Goal: Check status: Check status

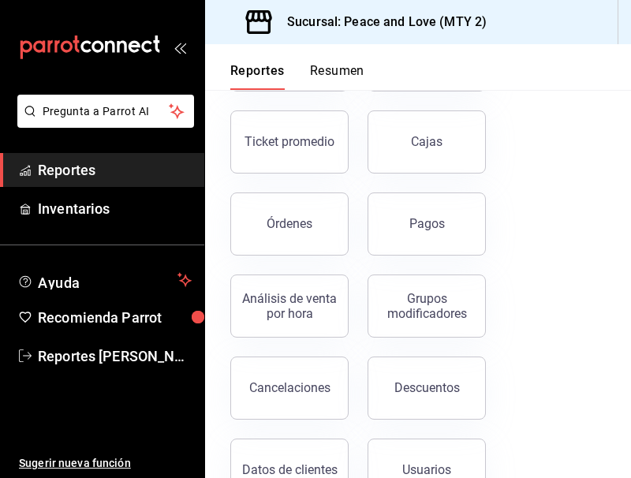
scroll to position [138, 0]
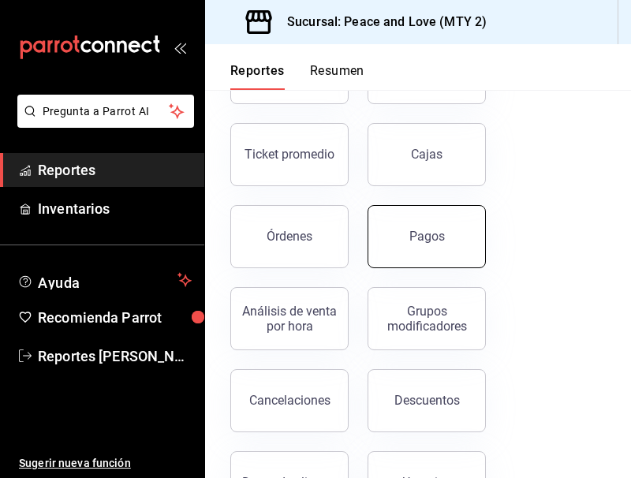
click at [454, 245] on button "Pagos" at bounding box center [427, 236] width 118 height 63
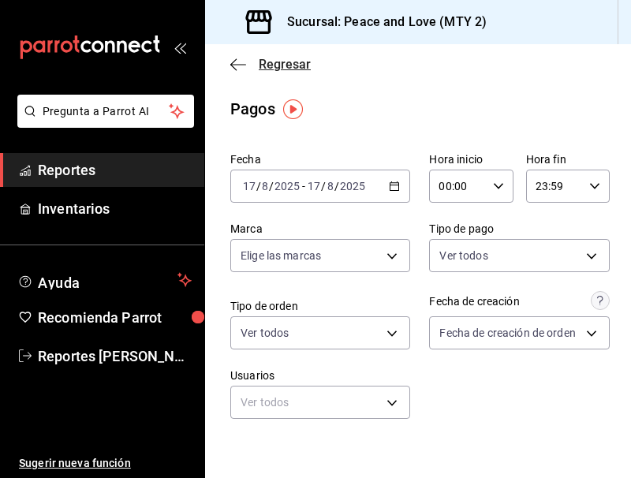
click at [276, 66] on span "Regresar" at bounding box center [285, 64] width 52 height 15
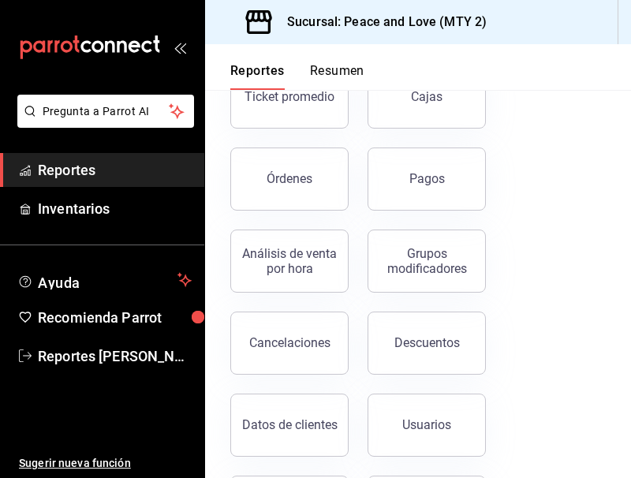
scroll to position [221, 0]
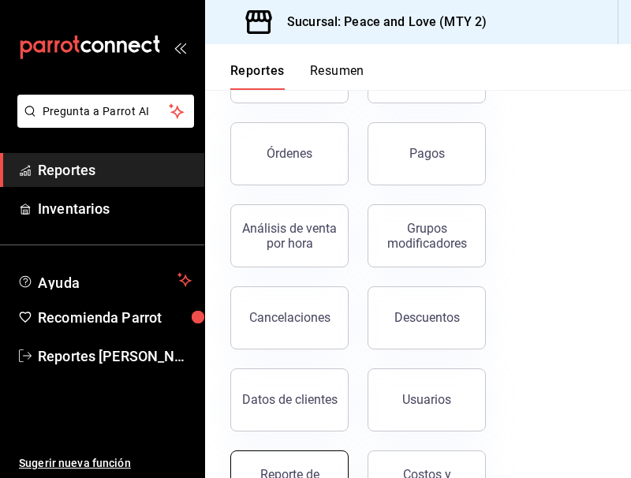
click at [295, 462] on button "Reporte de asistencia" at bounding box center [289, 482] width 118 height 63
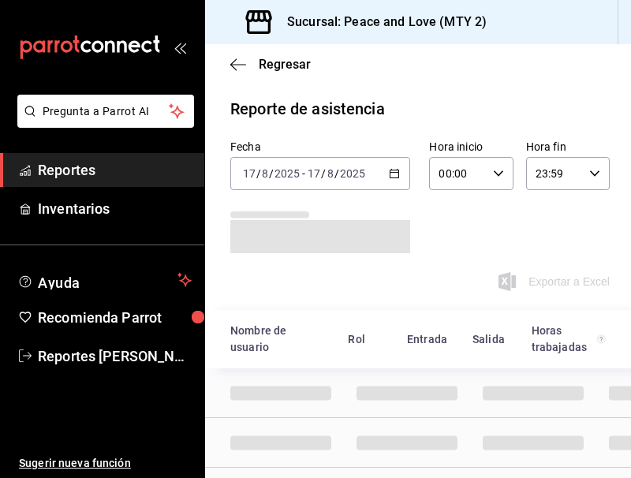
click at [390, 170] on \(Stroke\) "button" at bounding box center [394, 174] width 9 height 9
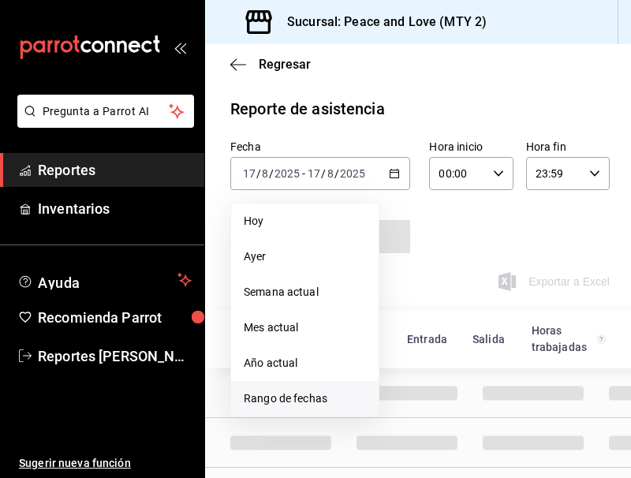
click at [293, 395] on span "Rango de fechas" at bounding box center [305, 399] width 122 height 17
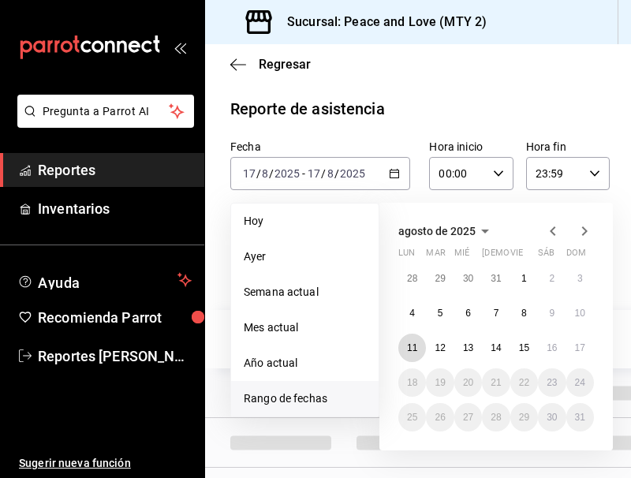
click at [415, 349] on abbr "11" at bounding box center [412, 347] width 10 height 11
click at [577, 350] on abbr "17" at bounding box center [580, 347] width 10 height 11
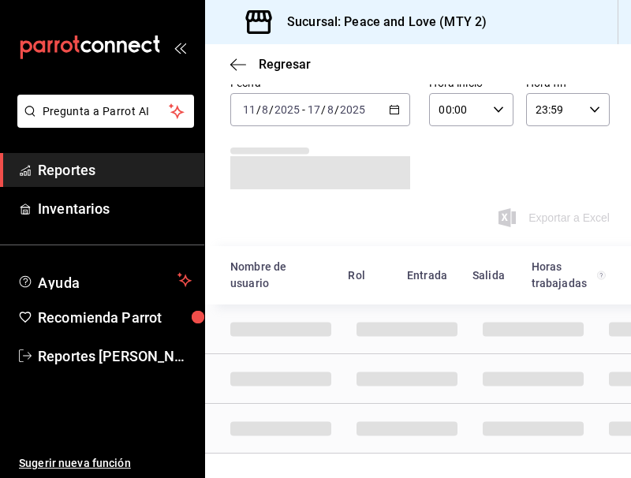
scroll to position [77, 0]
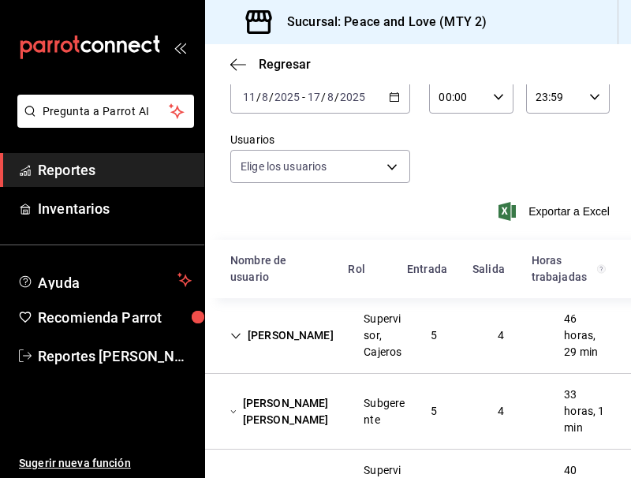
type input "df716115-a66c-409e-928d-ee082c8a1897,7ad74d14-eb0f-4077-9c12-ec4012b952b2,6a0dd…"
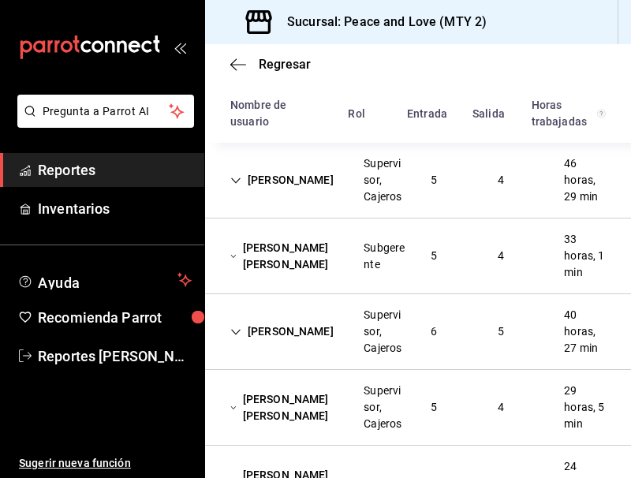
scroll to position [230, 0]
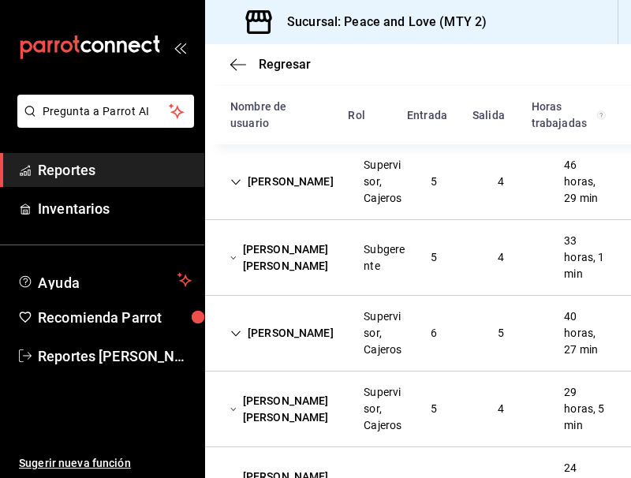
click at [402, 193] on div "Supervisor, Cajeros" at bounding box center [384, 182] width 67 height 62
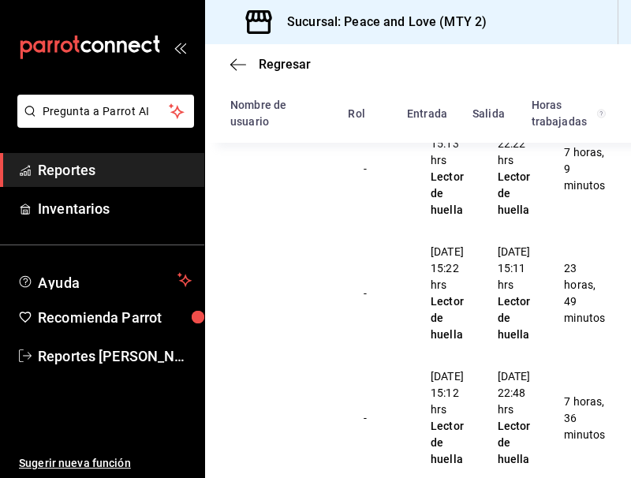
scroll to position [219, 0]
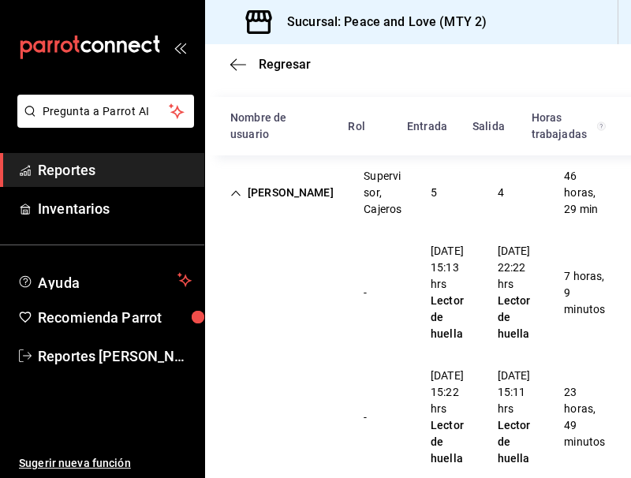
click at [336, 190] on div "[PERSON_NAME]" at bounding box center [282, 192] width 129 height 29
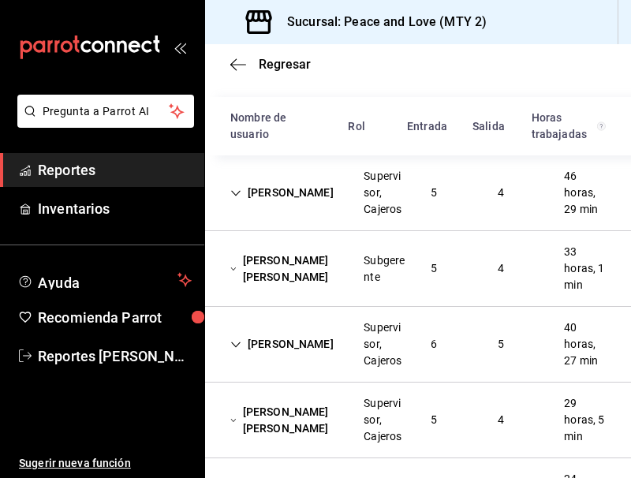
click at [376, 267] on div "Subgerente" at bounding box center [385, 268] width 42 height 33
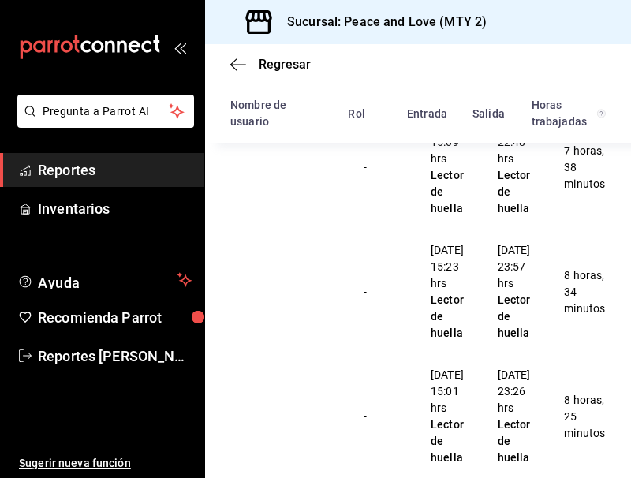
scroll to position [566, 0]
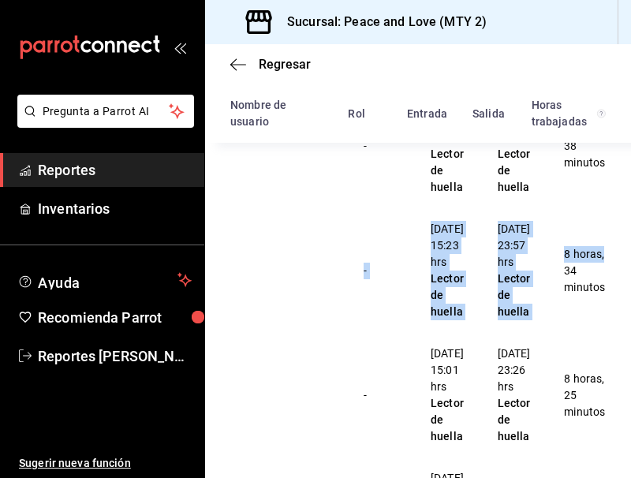
drag, startPoint x: 619, startPoint y: 241, endPoint x: 619, endPoint y: 249, distance: 7.9
click at [619, 249] on div "Regresar Reporte de asistencia Fecha [DATE] [DATE] - [DATE] [DATE] Hora inicio …" at bounding box center [418, 261] width 426 height 434
click at [604, 244] on div "- [DATE] 15:23 hrs Lector de huella [DATE] 23:57 hrs Lector de huella 8 horas, …" at bounding box center [418, 270] width 426 height 125
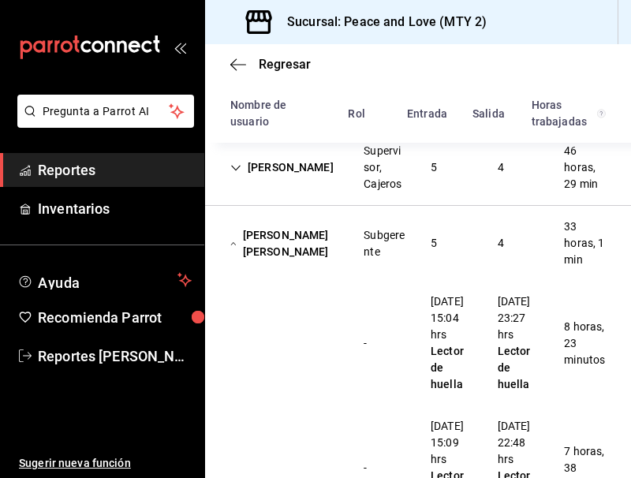
scroll to position [237, 0]
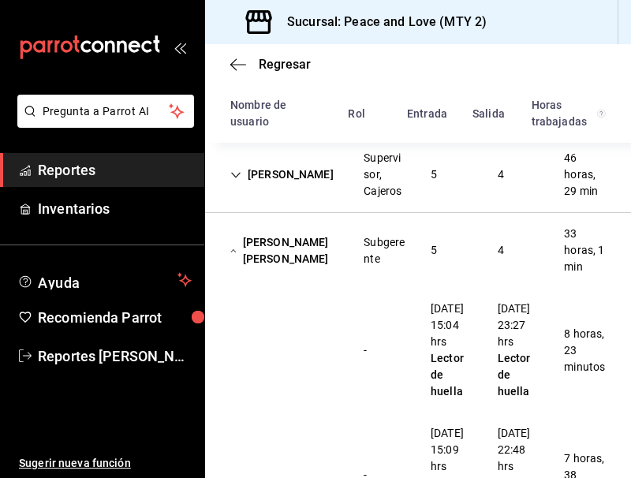
click at [266, 247] on div "[PERSON_NAME] [PERSON_NAME]" at bounding box center [284, 251] width 133 height 46
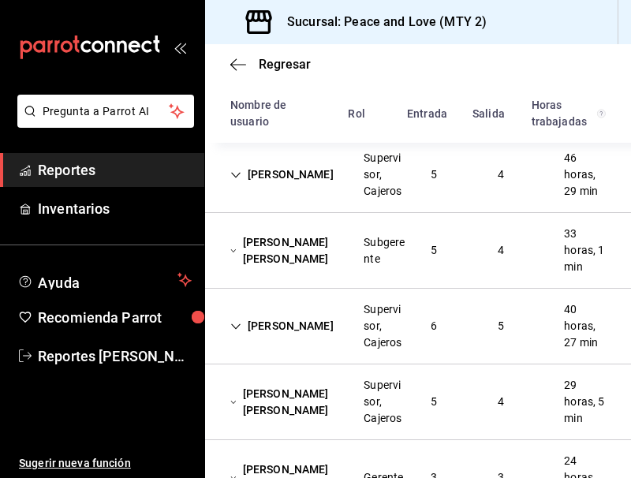
click at [397, 245] on div "Subgerente" at bounding box center [385, 250] width 42 height 33
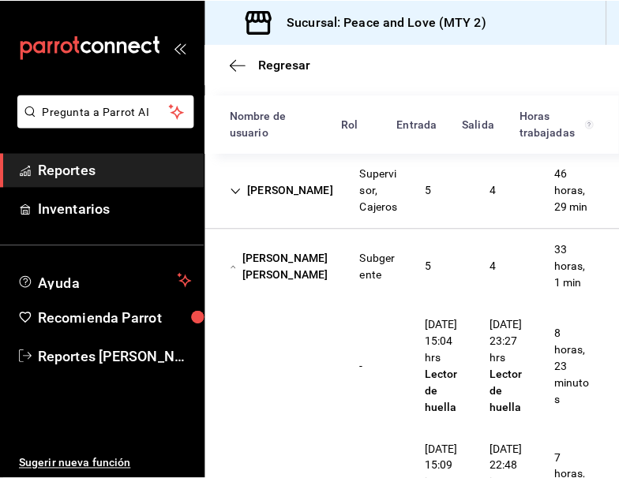
scroll to position [196, 0]
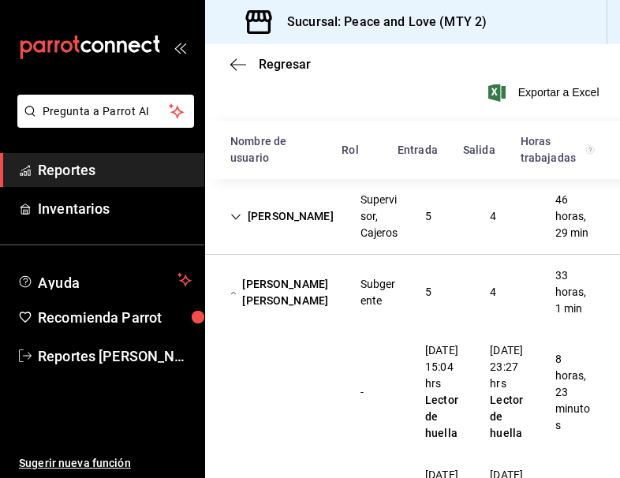
click at [391, 309] on div "Subgerente" at bounding box center [380, 292] width 39 height 33
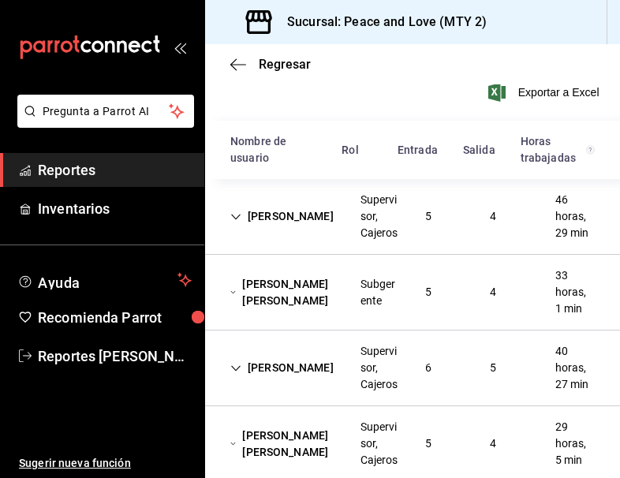
click at [448, 241] on div "[PERSON_NAME] Supervisor, Cajeros 5 4 46 horas, 29 min" at bounding box center [412, 217] width 415 height 76
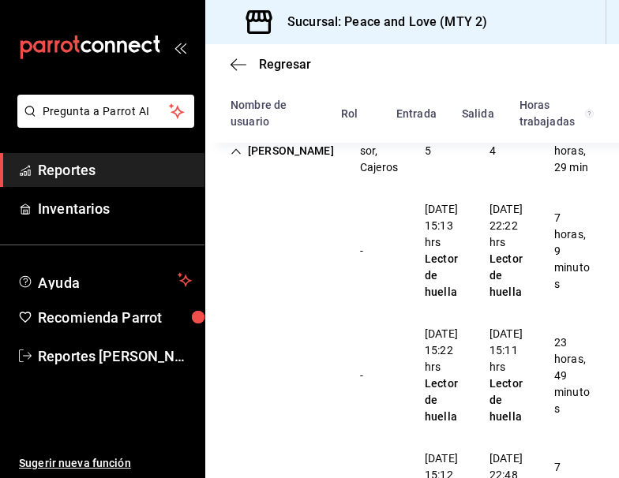
scroll to position [240, 0]
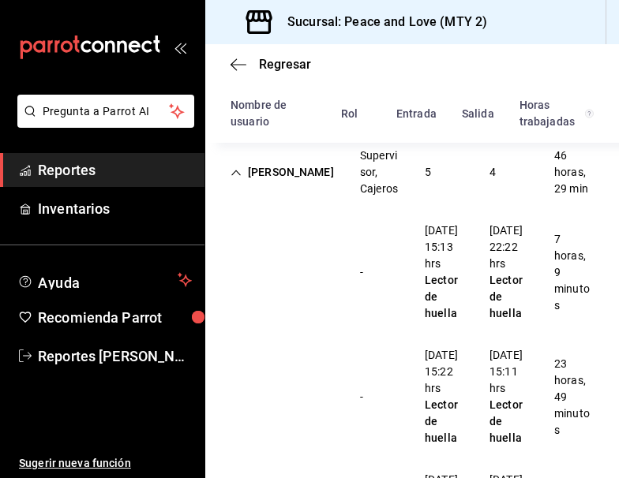
click at [267, 187] on div "[PERSON_NAME]" at bounding box center [282, 172] width 129 height 29
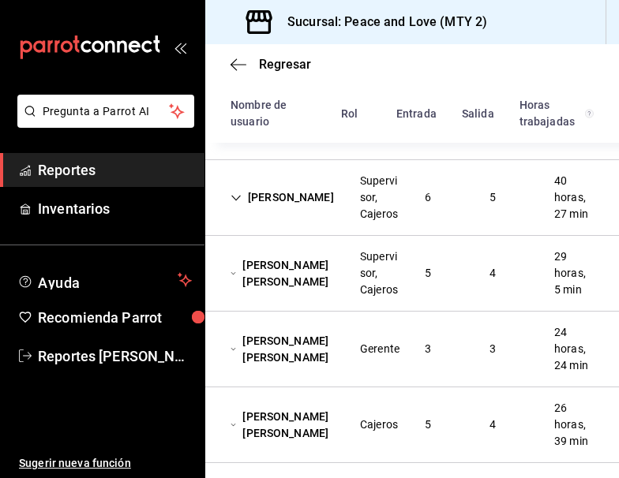
scroll to position [368, 0]
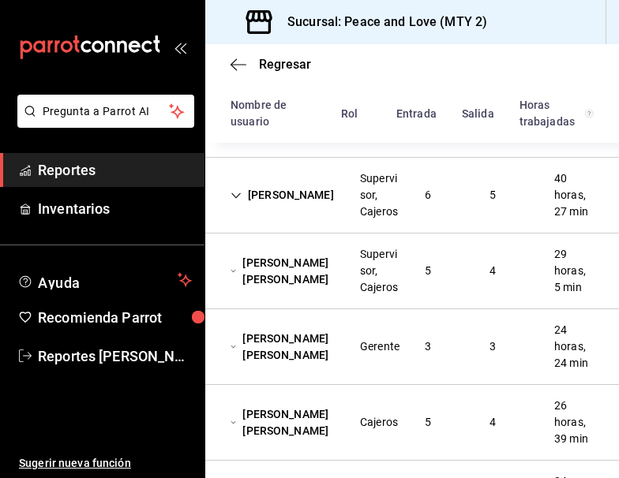
click at [337, 210] on div "[PERSON_NAME]" at bounding box center [282, 195] width 129 height 29
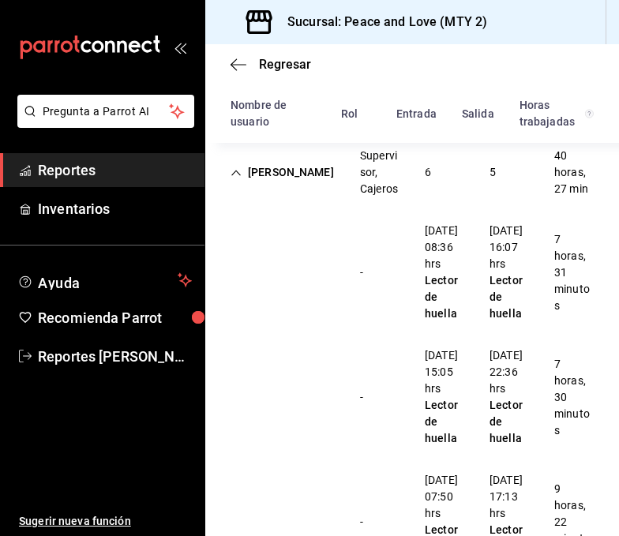
scroll to position [388, 0]
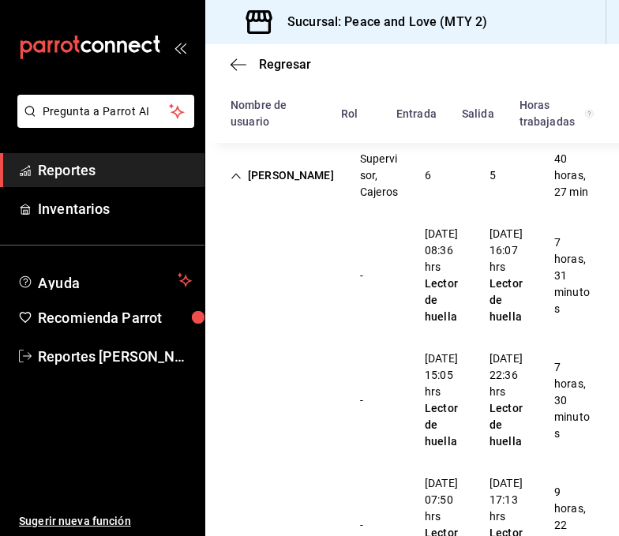
click at [271, 190] on div "[PERSON_NAME]" at bounding box center [282, 175] width 129 height 29
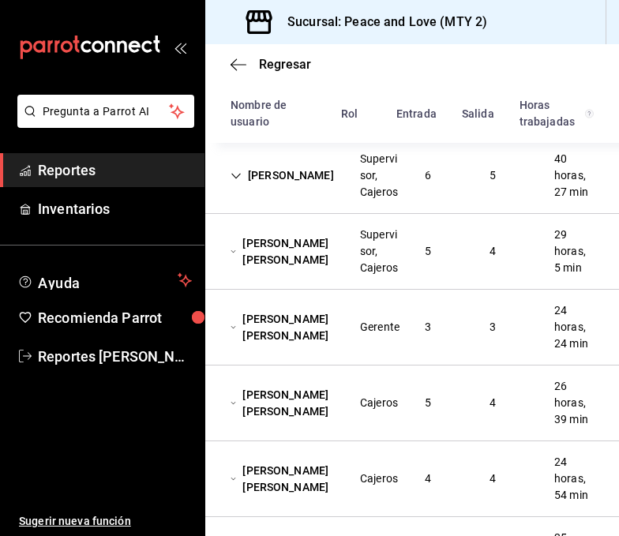
click at [265, 275] on div "[PERSON_NAME] [PERSON_NAME]" at bounding box center [282, 252] width 129 height 46
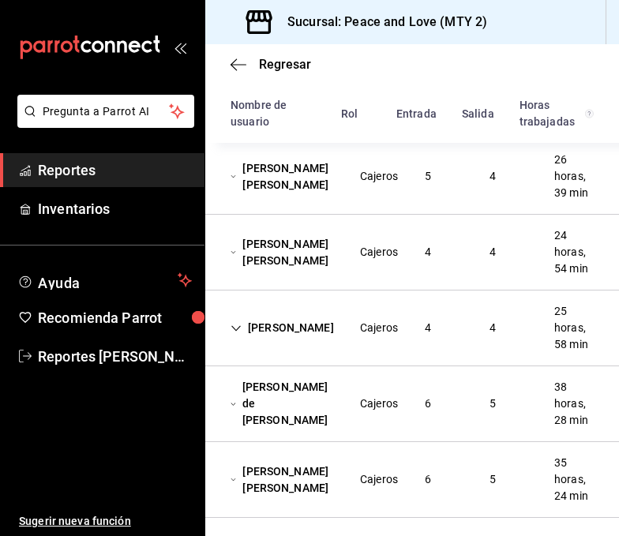
scroll to position [1259, 0]
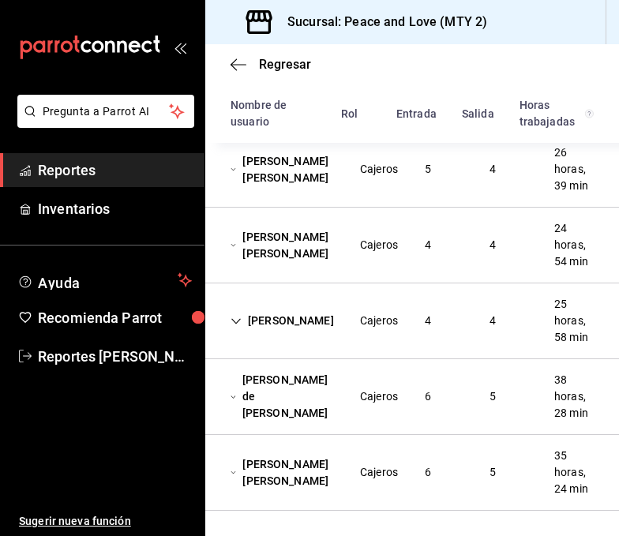
click at [424, 184] on div "5" at bounding box center [428, 169] width 32 height 29
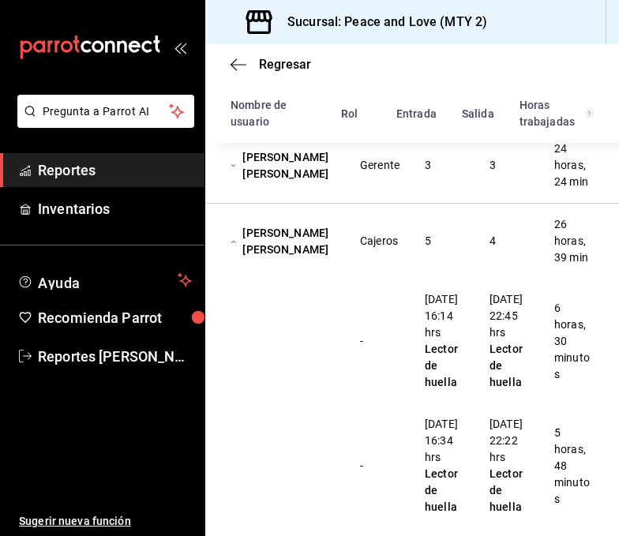
scroll to position [1168, 0]
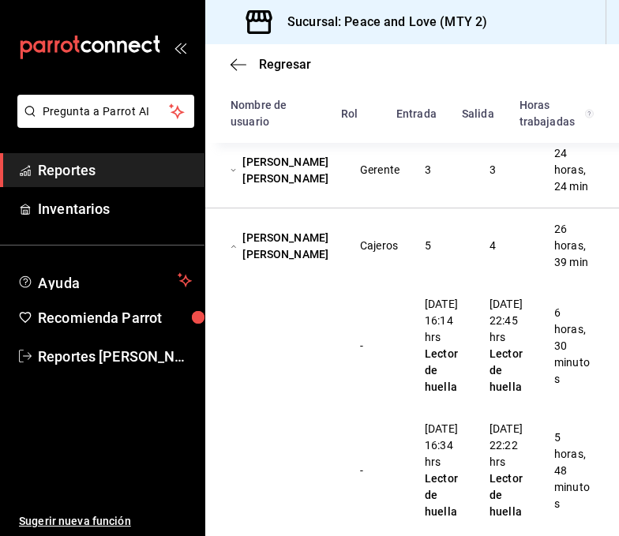
click at [337, 283] on div "[PERSON_NAME] [PERSON_NAME] Cajeros 5 4 26 horas, 39 min" at bounding box center [411, 245] width 413 height 75
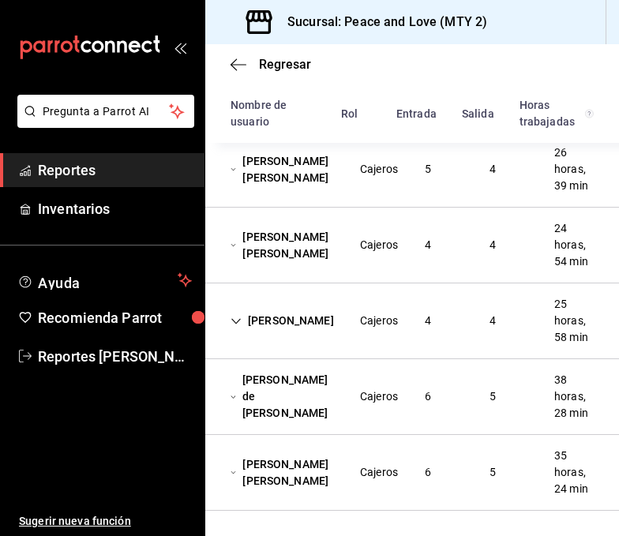
scroll to position [1368, 0]
click at [365, 249] on div "Cajeros" at bounding box center [379, 245] width 38 height 17
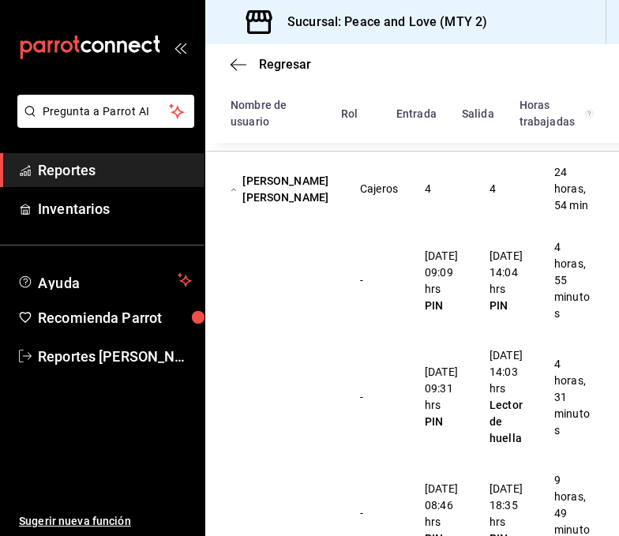
scroll to position [1292, 0]
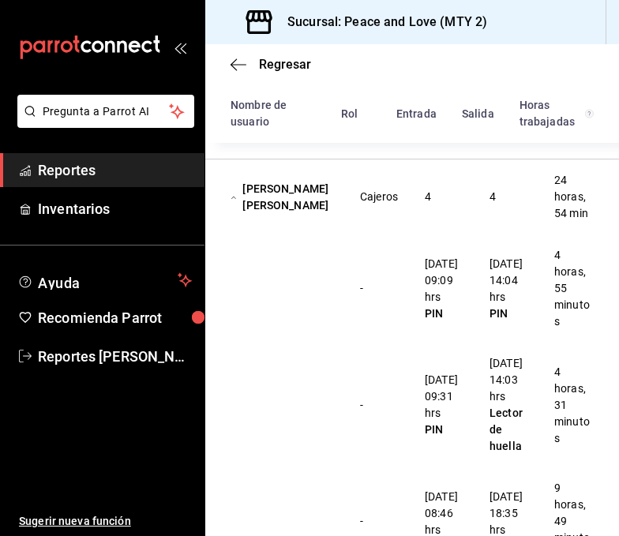
click at [307, 220] on div "[PERSON_NAME] [PERSON_NAME]" at bounding box center [282, 197] width 129 height 46
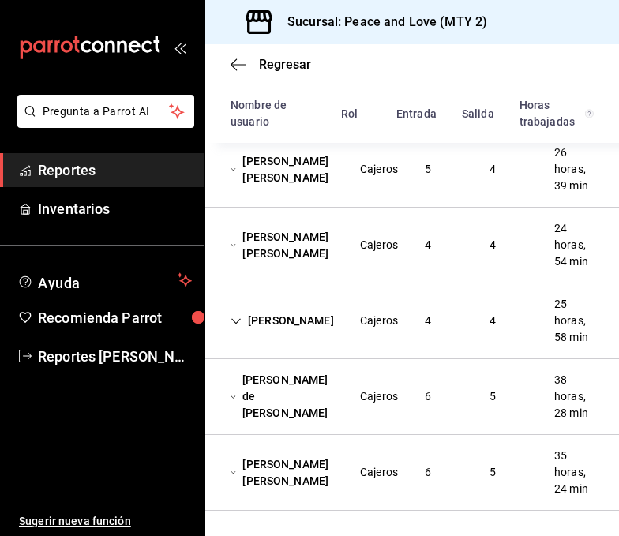
scroll to position [1377, 0]
click at [273, 335] on div "[PERSON_NAME]" at bounding box center [282, 320] width 129 height 29
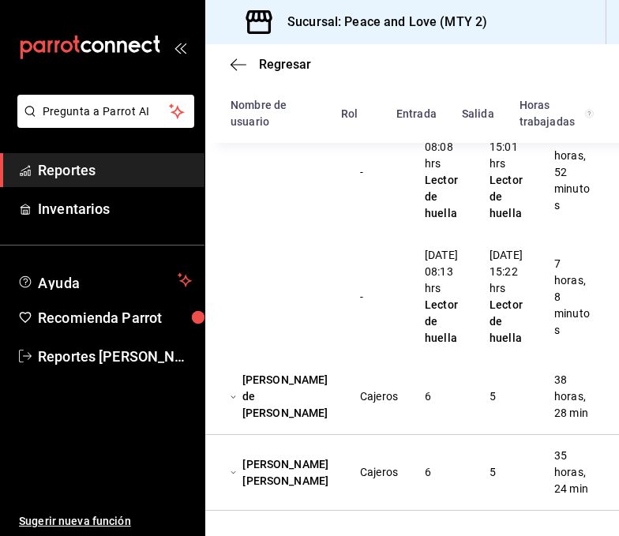
scroll to position [1899, 0]
click at [315, 234] on div "- [DATE] 08:08 hrs Lector de huella [DATE] 15:01 hrs Lector de huella 6 horas, …" at bounding box center [411, 172] width 413 height 125
click at [302, 428] on div "[PERSON_NAME] de [PERSON_NAME]" at bounding box center [282, 396] width 129 height 62
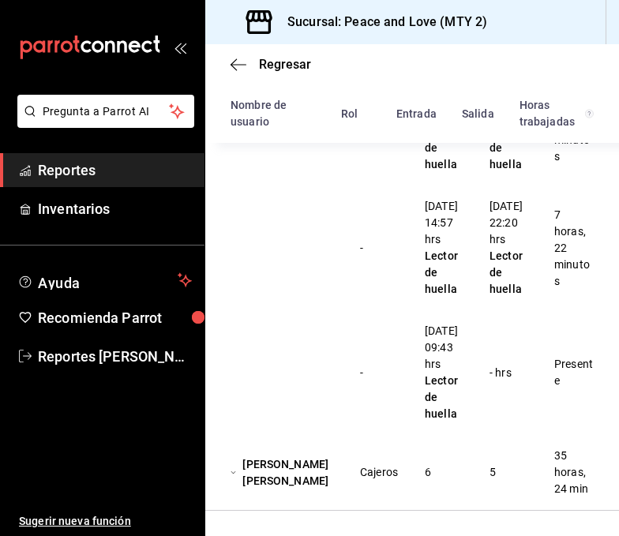
scroll to position [2530, 0]
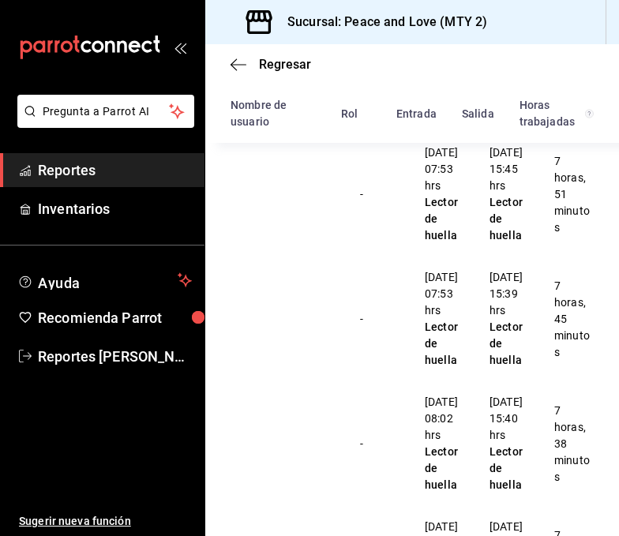
click at [287, 125] on div "[PERSON_NAME] de [PERSON_NAME]" at bounding box center [282, 94] width 129 height 62
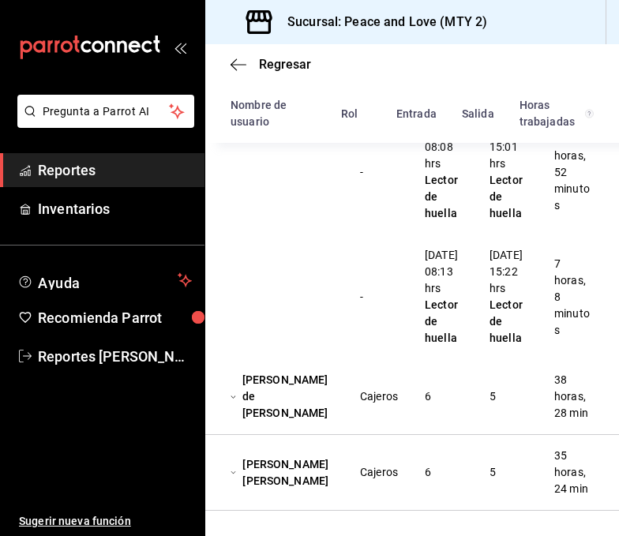
scroll to position [1941, 0]
click at [402, 471] on div "Cajeros" at bounding box center [378, 472] width 63 height 29
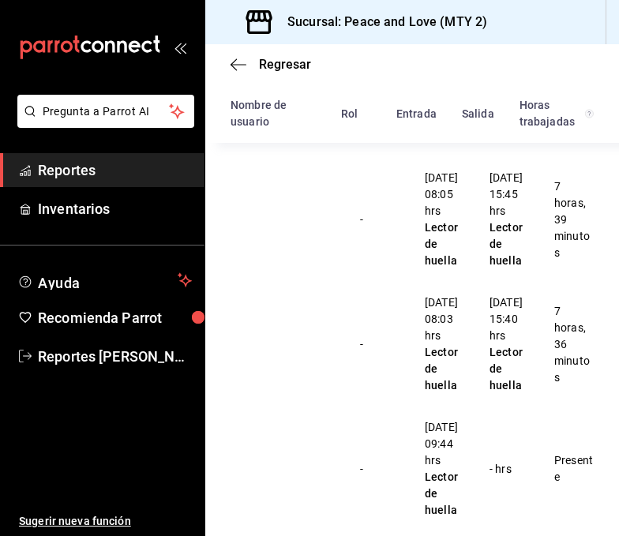
scroll to position [2463, 0]
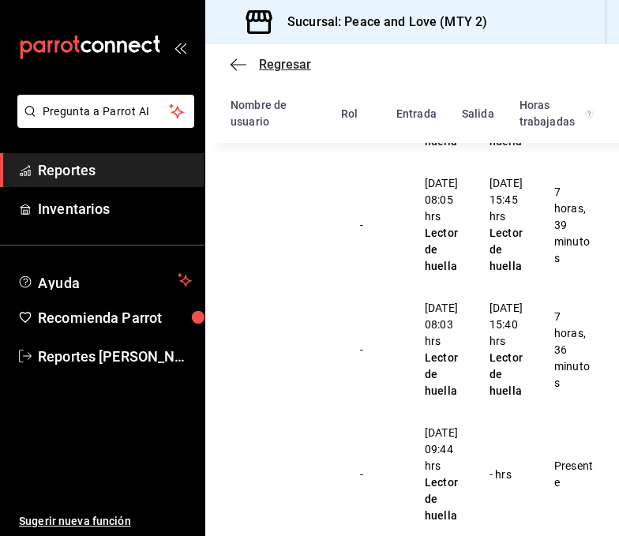
click at [279, 59] on span "Regresar" at bounding box center [285, 64] width 52 height 15
